Goal: Check status

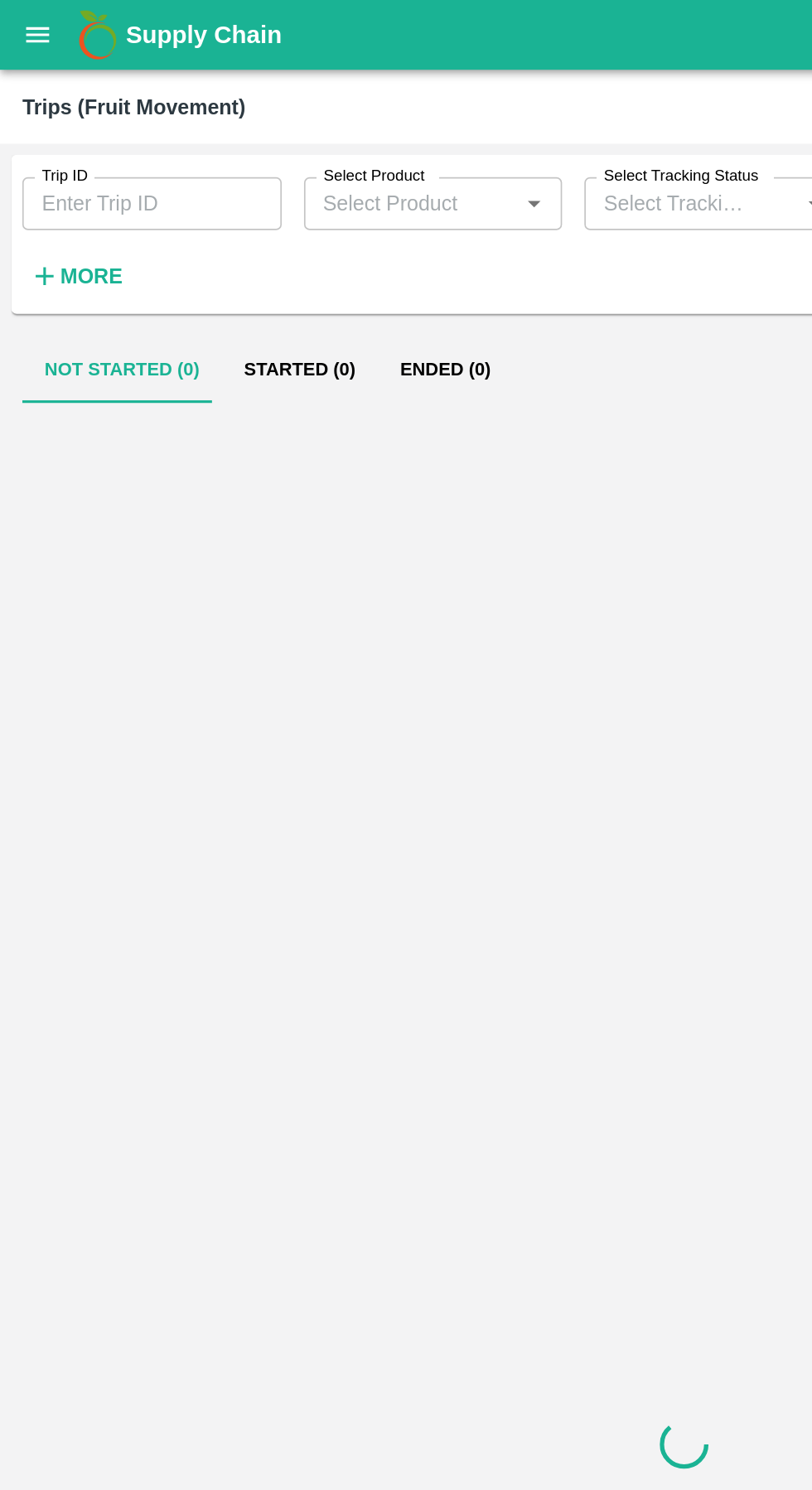
click at [32, 29] on icon "open drawer" at bounding box center [23, 21] width 18 height 18
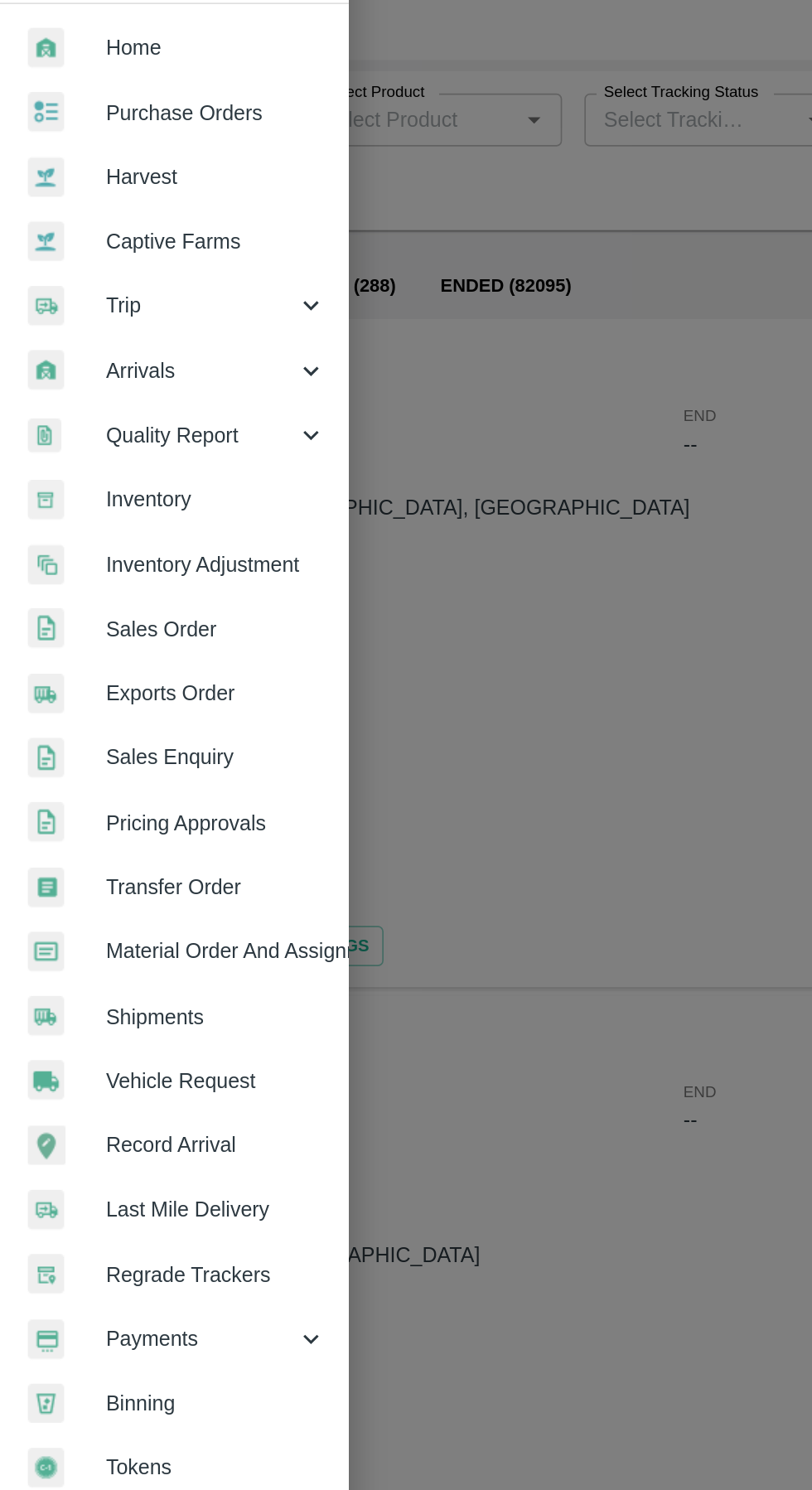
click at [131, 848] on span "Payments" at bounding box center [119, 845] width 113 height 18
click at [156, 886] on span "My Payment Requests" at bounding box center [135, 883] width 118 height 18
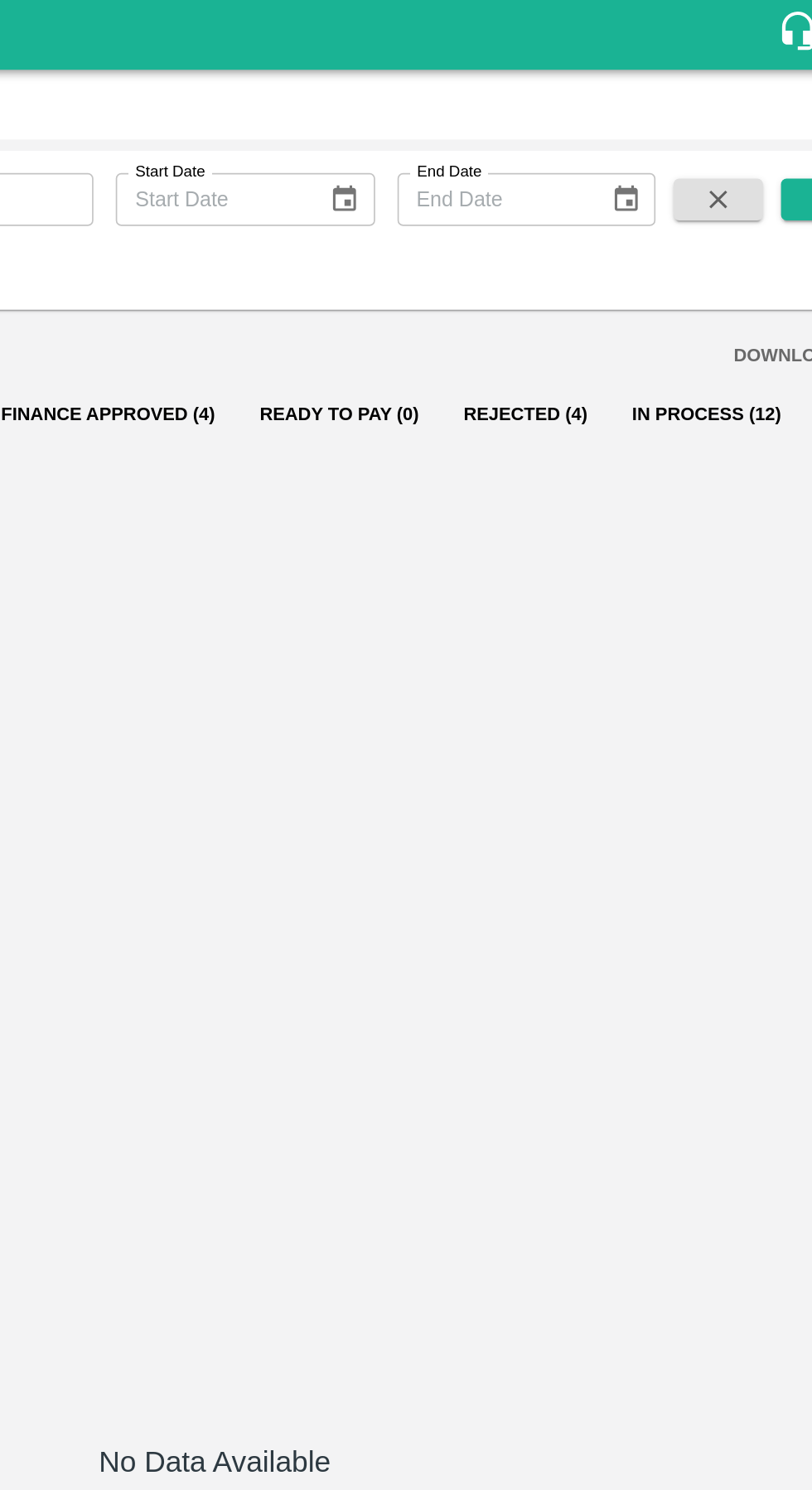
click at [556, 254] on button "Rejected (4)" at bounding box center [590, 246] width 100 height 40
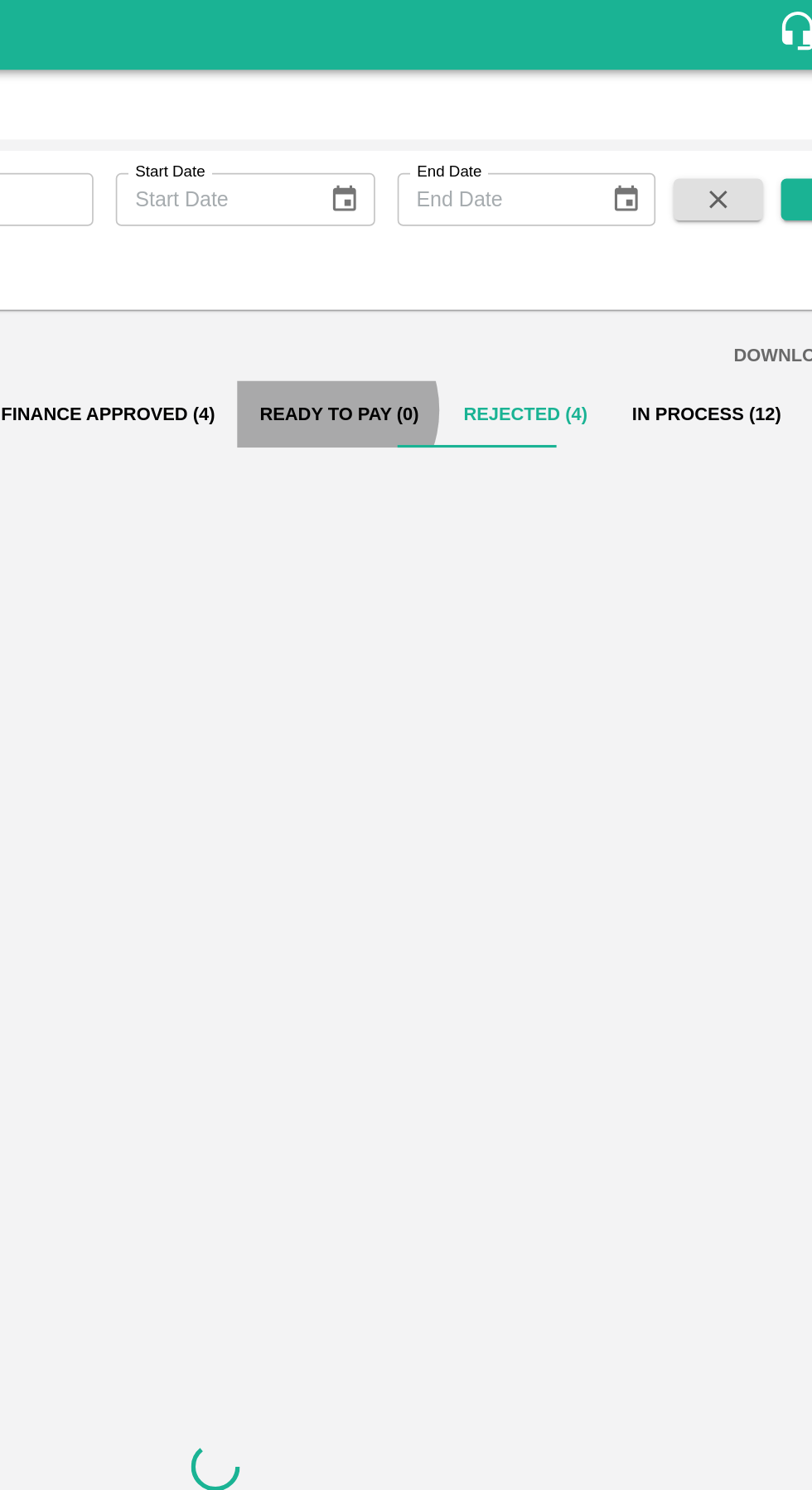
click at [450, 243] on button "Ready To Pay (0)" at bounding box center [480, 246] width 121 height 40
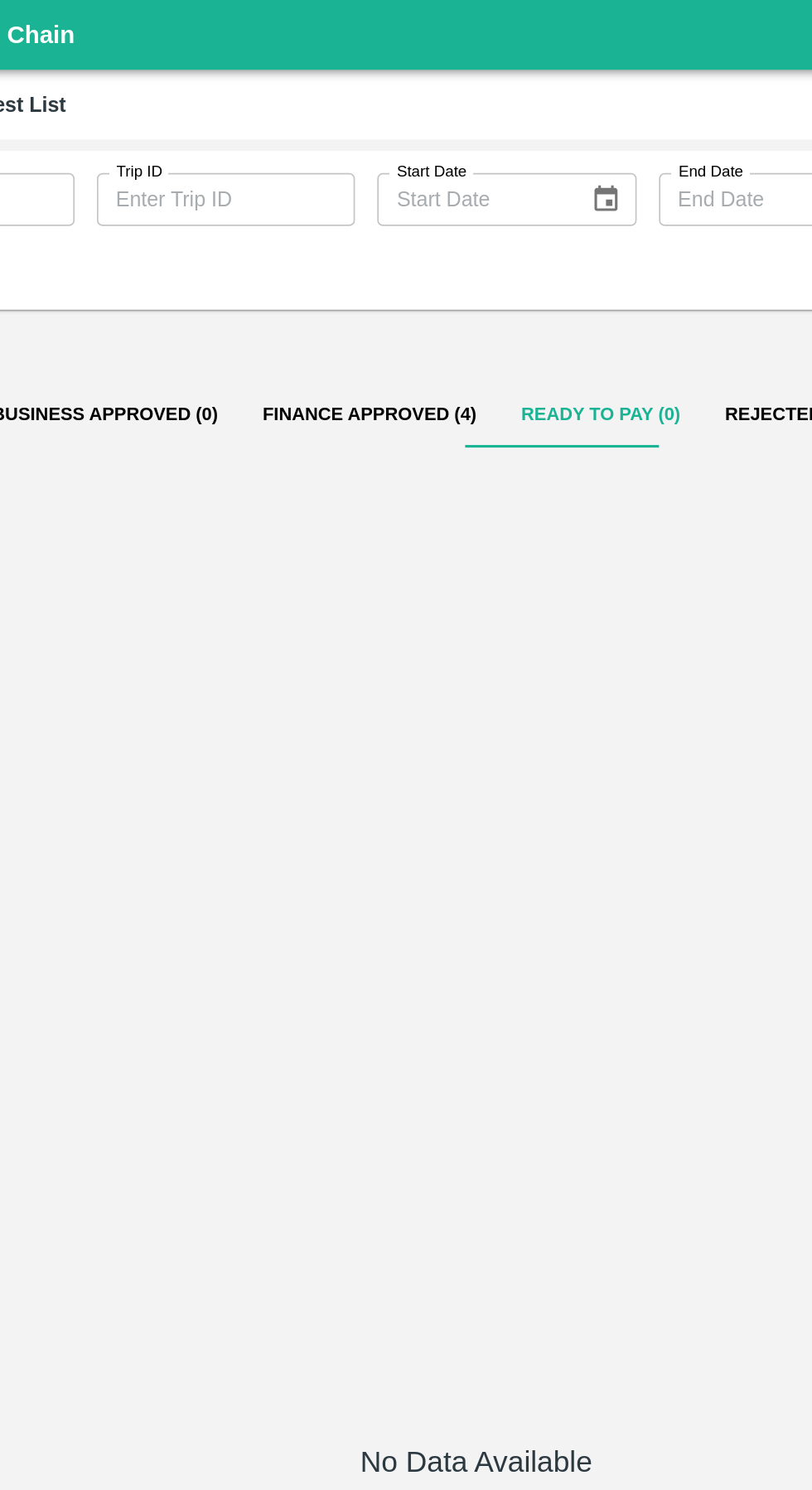
click at [318, 251] on button "Finance Approved (4)" at bounding box center [343, 246] width 153 height 40
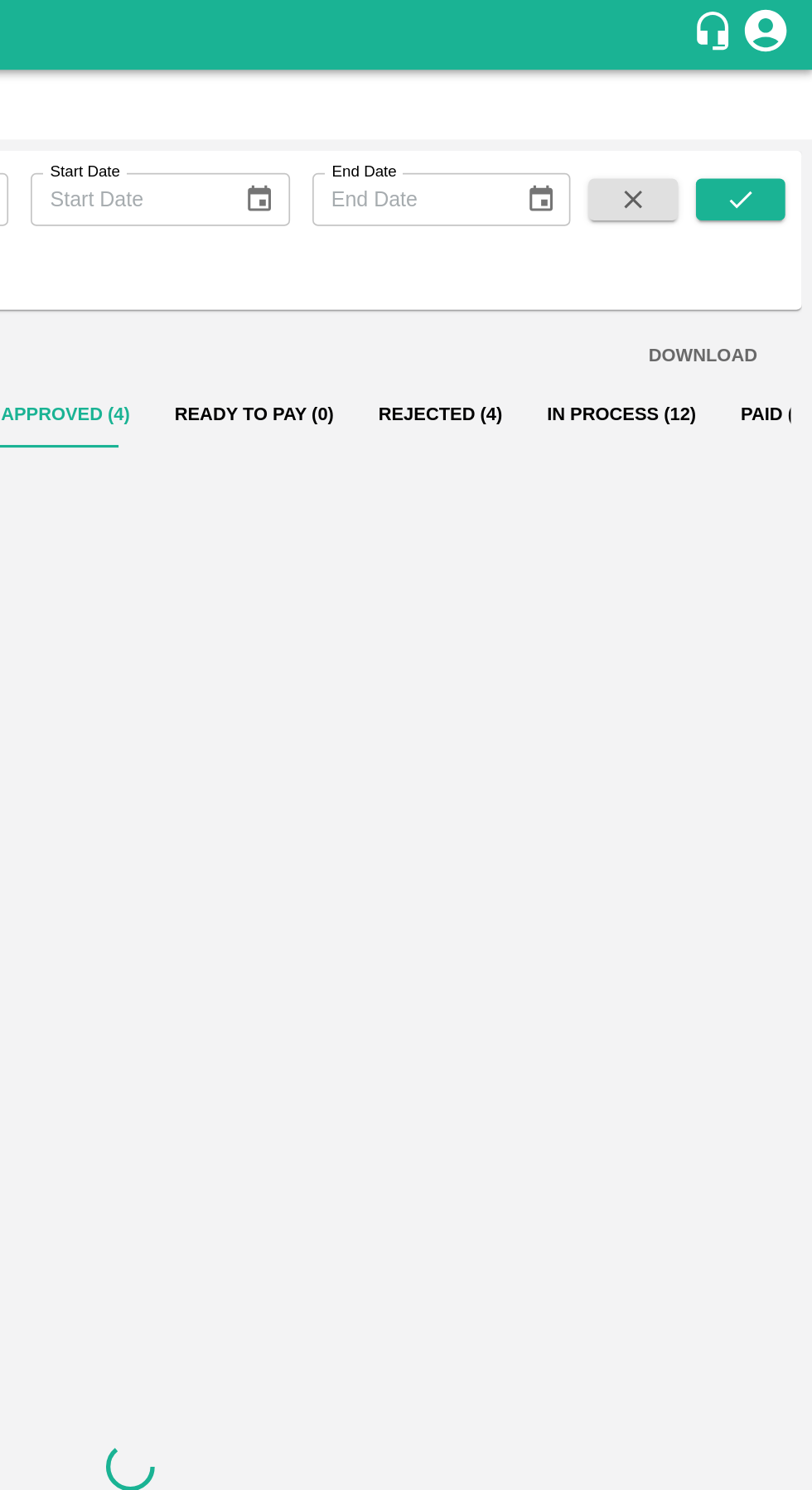
click at [665, 248] on button "In Process (12)" at bounding box center [699, 246] width 115 height 40
